Goal: Task Accomplishment & Management: Manage account settings

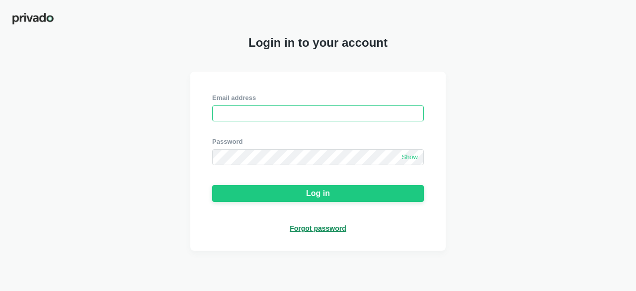
click at [239, 113] on input "email" at bounding box center [318, 113] width 212 height 16
type input "[EMAIL_ADDRESS][DOMAIN_NAME]"
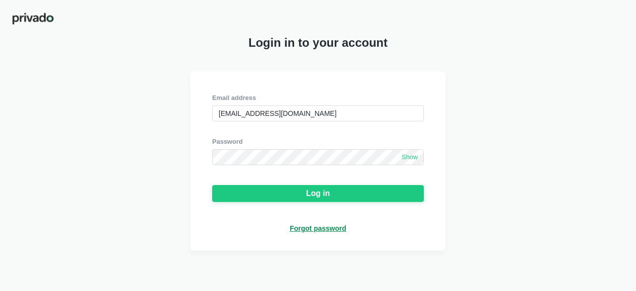
click at [412, 159] on span "Show" at bounding box center [410, 157] width 16 height 8
click at [412, 159] on span "Hide" at bounding box center [411, 157] width 13 height 8
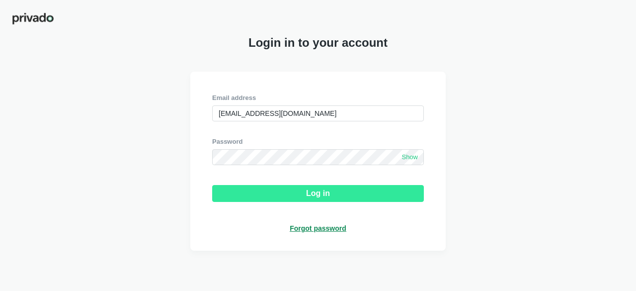
click at [388, 194] on button "Log in" at bounding box center [318, 193] width 212 height 17
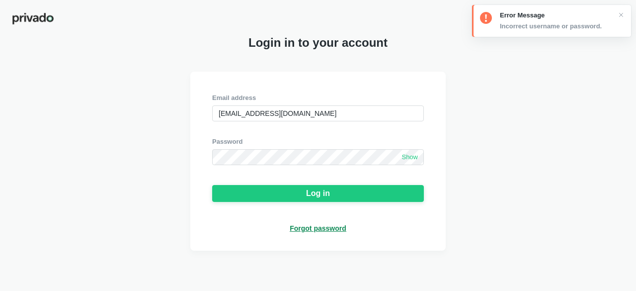
click at [409, 159] on span "Show" at bounding box center [410, 157] width 16 height 8
click at [409, 159] on span "Hide" at bounding box center [411, 157] width 13 height 8
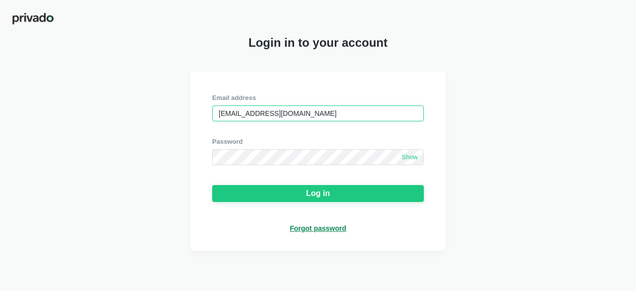
click at [363, 115] on input "[EMAIL_ADDRESS][DOMAIN_NAME]" at bounding box center [318, 113] width 212 height 16
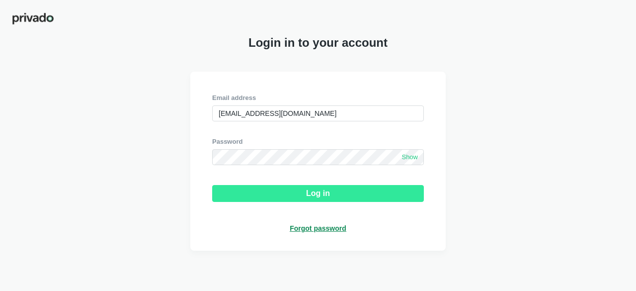
click at [355, 194] on button "Log in" at bounding box center [318, 193] width 212 height 17
